Goal: Information Seeking & Learning: Learn about a topic

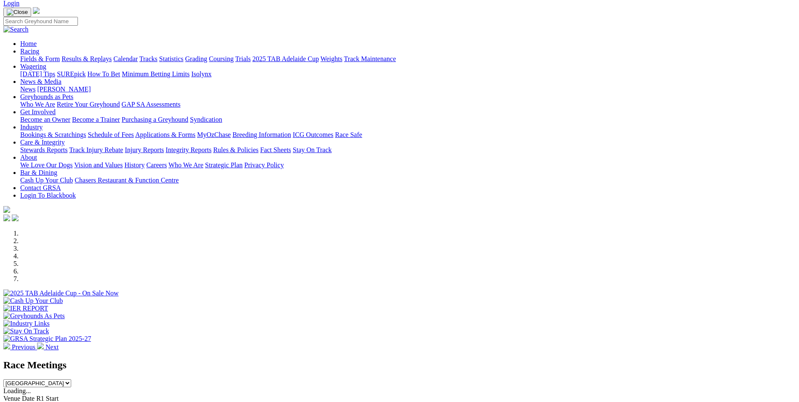
scroll to position [211, 0]
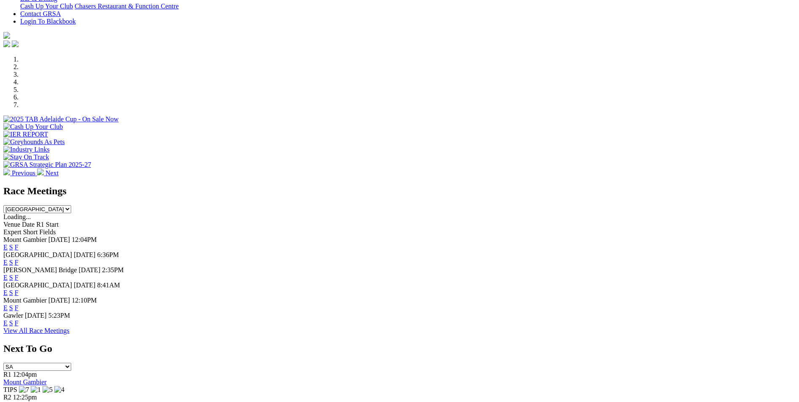
click at [19, 324] on link "F" at bounding box center [17, 322] width 4 height 7
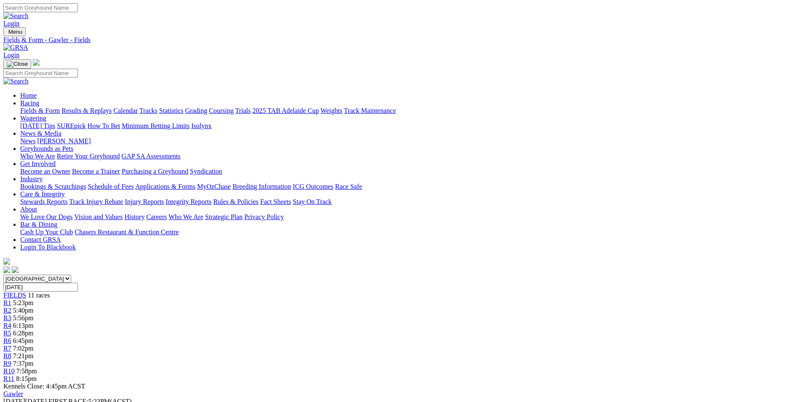
click at [60, 107] on link "Fields & Form" at bounding box center [40, 110] width 40 height 7
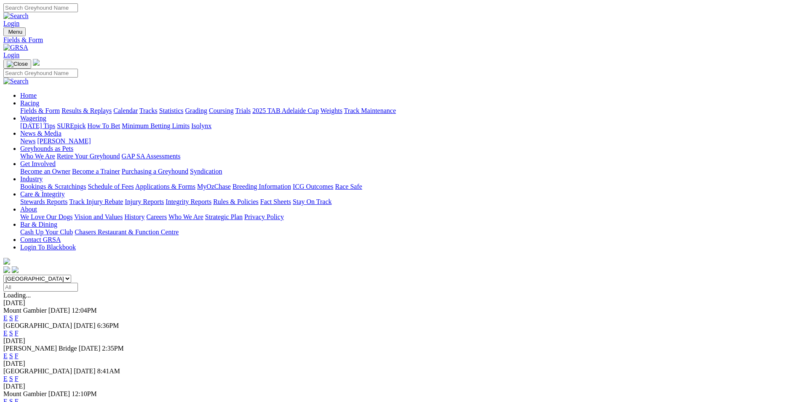
click at [19, 329] on link "F" at bounding box center [17, 332] width 4 height 7
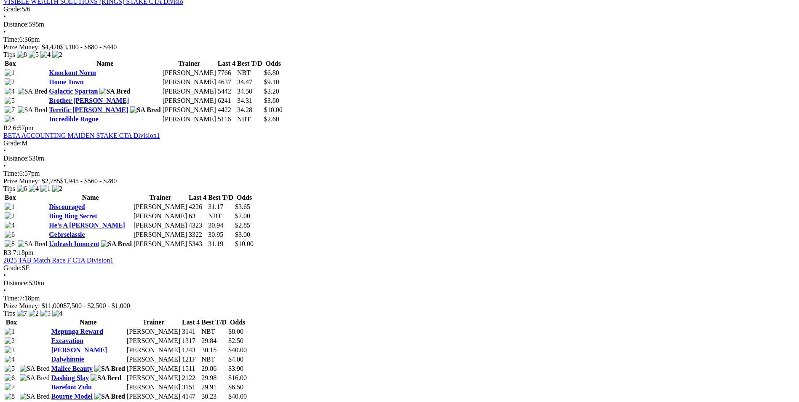
scroll to position [463, 0]
